Goal: Task Accomplishment & Management: Use online tool/utility

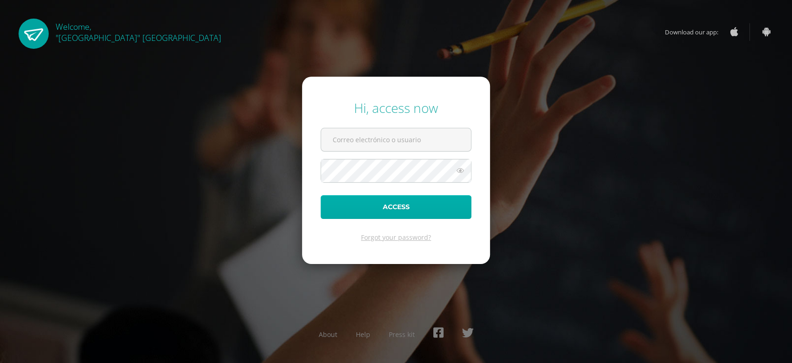
type input "[EMAIL_ADDRESS][DOMAIN_NAME]"
click at [428, 196] on button "Access" at bounding box center [396, 207] width 151 height 24
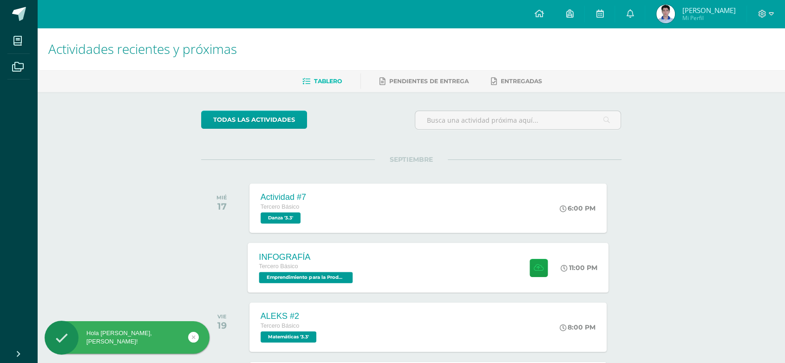
click at [427, 258] on div "INFOGRAFÍA Tercero Básico Emprendimiento para la Productividad '3.3' 11:00 PM I…" at bounding box center [427, 267] width 361 height 50
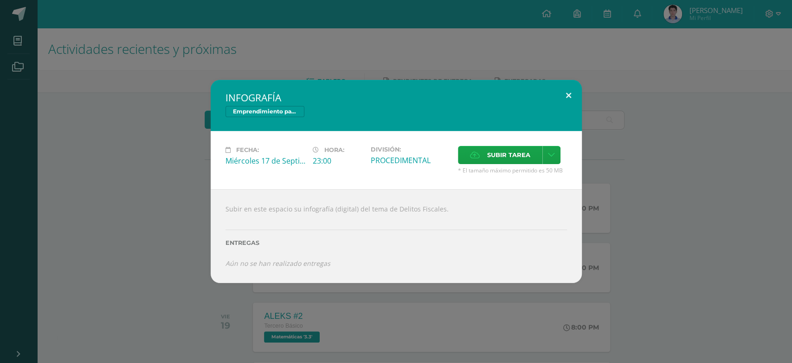
click at [564, 92] on button at bounding box center [569, 96] width 26 height 32
